Goal: Information Seeking & Learning: Learn about a topic

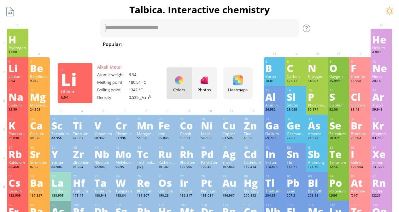
click at [14, 66] on div "Li" at bounding box center [18, 68] width 18 height 10
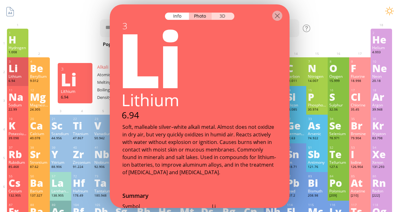
click at [226, 15] on div "3D" at bounding box center [223, 15] width 23 height 7
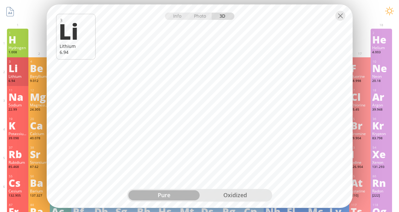
click at [175, 195] on div "pure" at bounding box center [163, 196] width 71 height 10
click at [222, 193] on div "oxidized" at bounding box center [235, 196] width 71 height 10
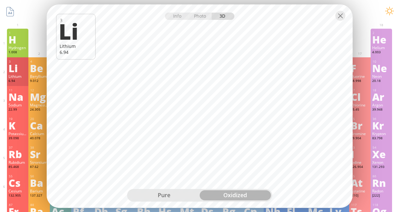
click at [175, 195] on div "pure" at bounding box center [163, 196] width 71 height 10
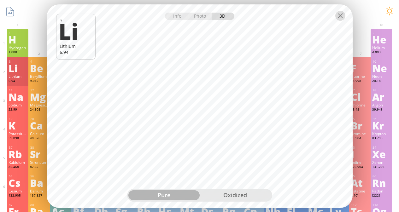
click at [340, 15] on div at bounding box center [340, 15] width 10 height 10
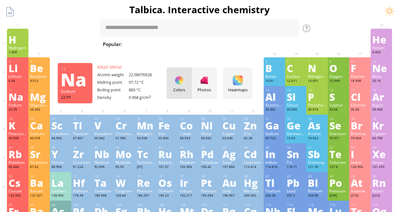
click at [18, 93] on div "Na" at bounding box center [18, 97] width 18 height 10
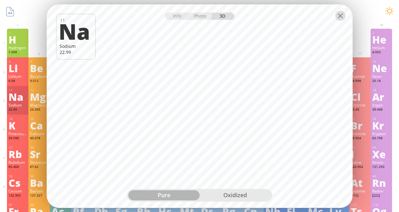
click at [338, 17] on div at bounding box center [340, 15] width 10 height 10
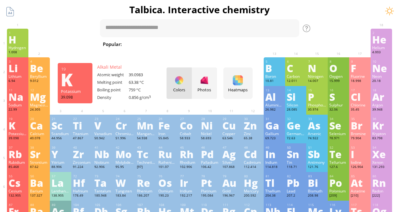
click at [16, 124] on div "K" at bounding box center [18, 125] width 18 height 10
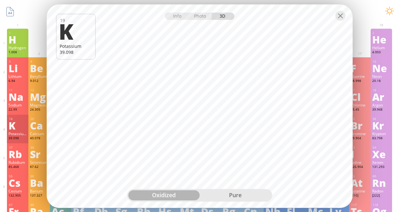
click at [219, 192] on div "pure" at bounding box center [235, 196] width 71 height 10
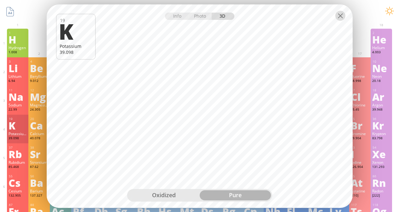
click at [340, 15] on div at bounding box center [340, 15] width 10 height 10
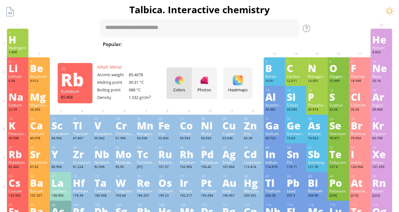
click at [13, 153] on div "Rb" at bounding box center [18, 154] width 18 height 10
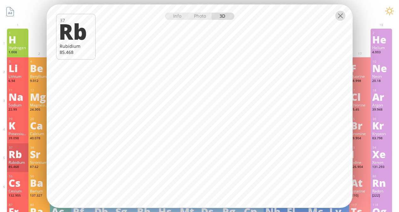
click at [340, 18] on div at bounding box center [340, 15] width 10 height 10
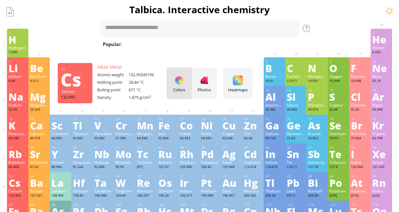
click at [13, 184] on div "Cs" at bounding box center [18, 183] width 18 height 10
